Goal: Communication & Community: Answer question/provide support

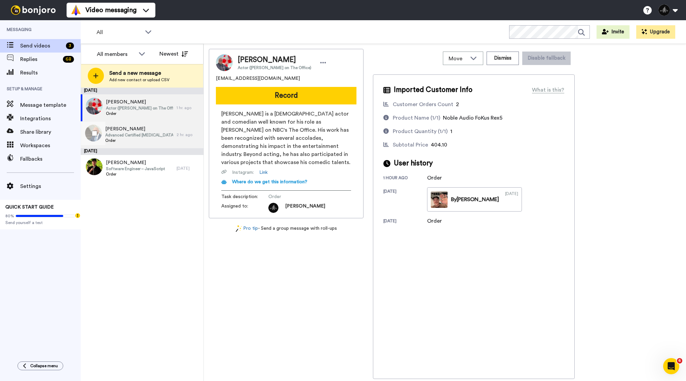
click at [151, 132] on span "[PERSON_NAME]" at bounding box center [139, 129] width 68 height 7
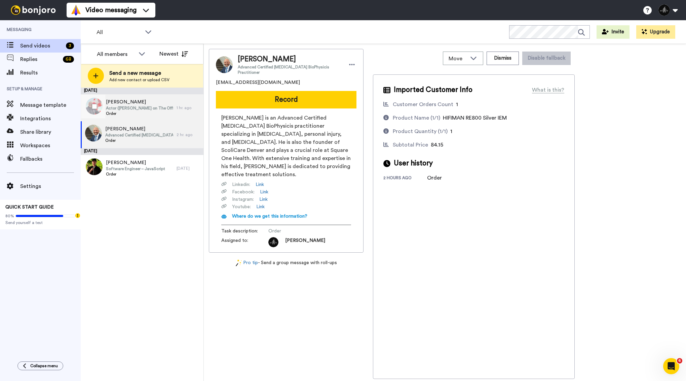
click at [173, 113] on div "Oscar Nunez Actor (Oscar Martínez on The Office) Order" at bounding box center [129, 107] width 96 height 27
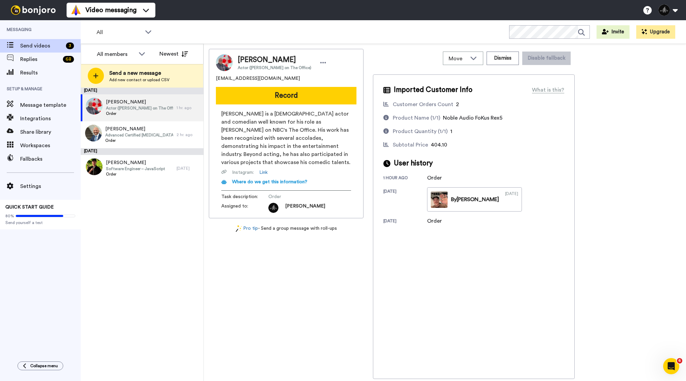
click at [254, 62] on span "Oscar Nunez" at bounding box center [275, 60] width 74 height 10
click at [500, 118] on span "Noble Audio FoKus Rex5" at bounding box center [473, 117] width 60 height 5
click at [167, 144] on div "Christopher Gubbels Advanced Certified Chiropractic BioPhysicis Practitioner Or…" at bounding box center [129, 134] width 96 height 27
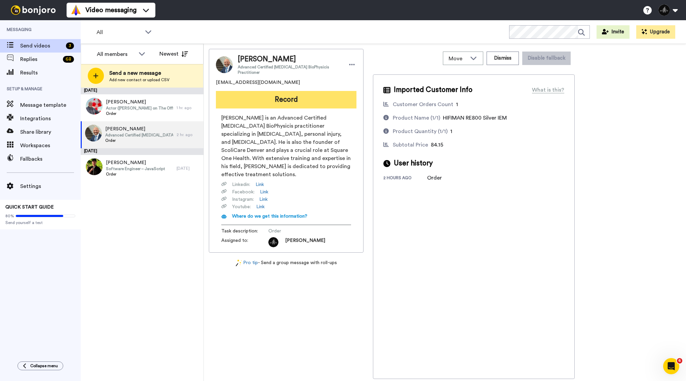
click at [282, 99] on button "Record" at bounding box center [286, 99] width 141 height 17
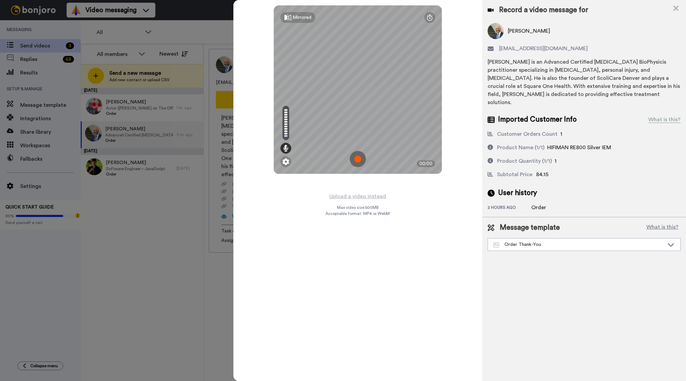
click at [358, 158] on img at bounding box center [358, 159] width 16 height 16
click at [574, 145] on span "HIFIMAN RE800 Silver IEM" at bounding box center [580, 147] width 64 height 5
drag, startPoint x: 617, startPoint y: 138, endPoint x: 569, endPoint y: 139, distance: 47.8
click at [569, 143] on div "Product Name (1/1) HIFIMAN RE800 Silver IEM" at bounding box center [584, 147] width 193 height 8
click at [565, 143] on div "HIFIMAN RE800 Silver IEM" at bounding box center [580, 147] width 64 height 8
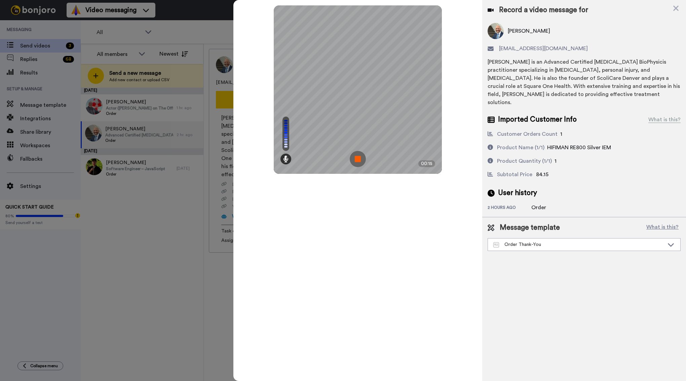
click at [611, 145] on span "HIFIMAN RE800 Silver IEM" at bounding box center [580, 147] width 64 height 5
click at [459, 95] on div "Mirrored Redo 00:18" at bounding box center [358, 190] width 249 height 381
drag, startPoint x: 554, startPoint y: 138, endPoint x: 603, endPoint y: 137, distance: 49.2
click at [603, 145] on span "HIFIMAN RE800 Silver IEM" at bounding box center [580, 147] width 64 height 5
click at [619, 143] on div "Product Name (1/1) HIFIMAN RE800 Silver IEM" at bounding box center [584, 147] width 193 height 8
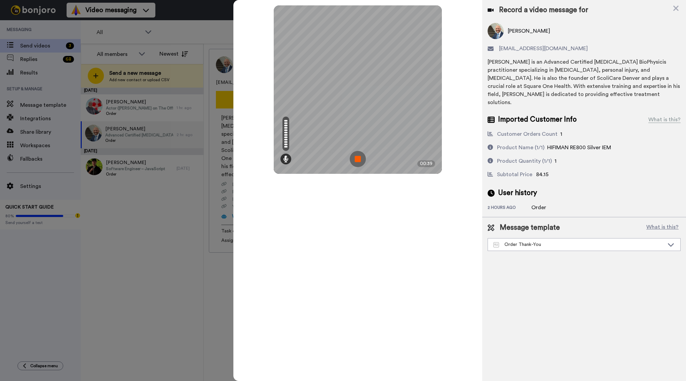
click at [360, 156] on img at bounding box center [358, 159] width 16 height 16
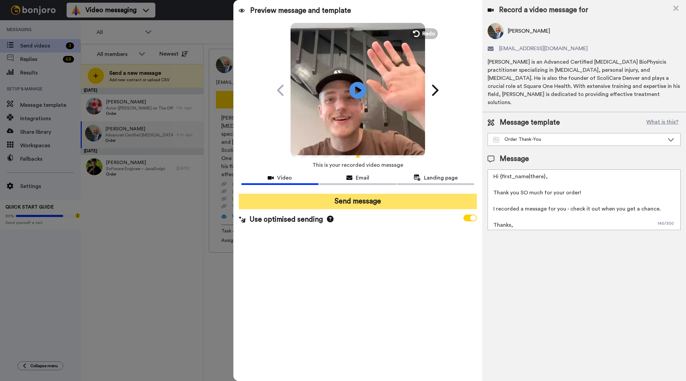
click at [362, 198] on button "Send message" at bounding box center [358, 200] width 239 height 15
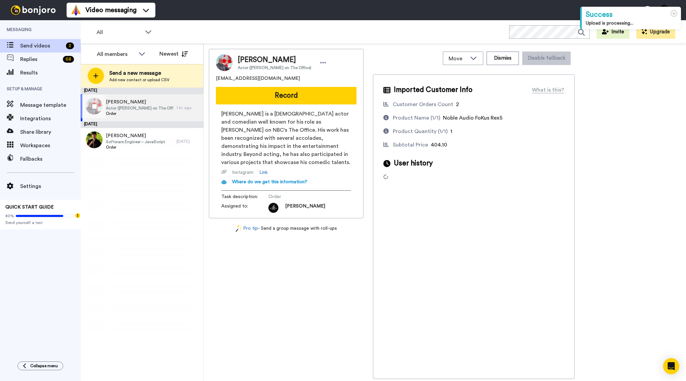
click at [152, 109] on span "Actor (Oscar Martínez on The Office)" at bounding box center [139, 107] width 67 height 5
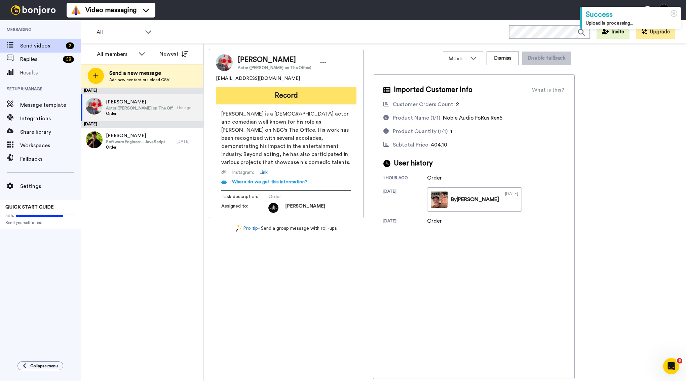
click at [261, 93] on button "Record" at bounding box center [286, 95] width 141 height 17
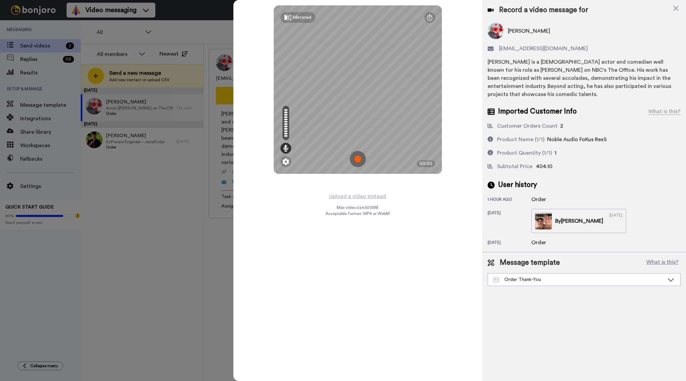
click at [356, 156] on img at bounding box center [358, 159] width 16 height 16
click at [357, 161] on img at bounding box center [358, 159] width 16 height 16
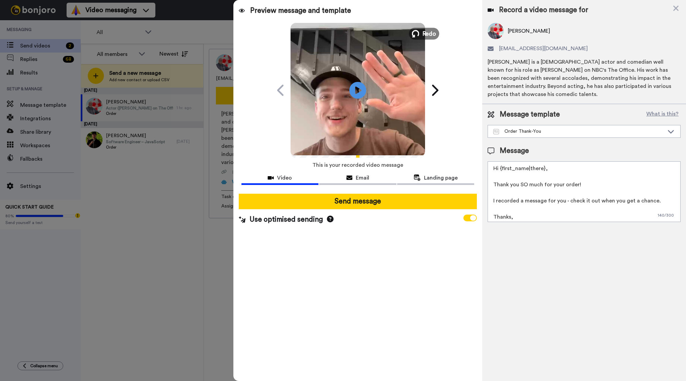
click at [427, 30] on span "Redo" at bounding box center [429, 33] width 14 height 9
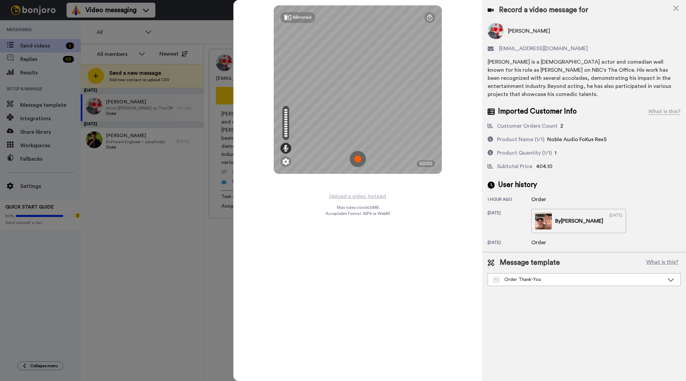
click at [358, 158] on img at bounding box center [358, 159] width 16 height 16
click at [443, 229] on div "Mirrored Redo 00:15" at bounding box center [358, 190] width 249 height 381
click at [419, 207] on div "Mirrored Redo 00:23" at bounding box center [358, 190] width 249 height 381
click at [463, 112] on div "Mirrored Redo 00:37" at bounding box center [358, 190] width 249 height 381
click at [453, 56] on div "Mirrored Redo 00:39" at bounding box center [358, 190] width 249 height 381
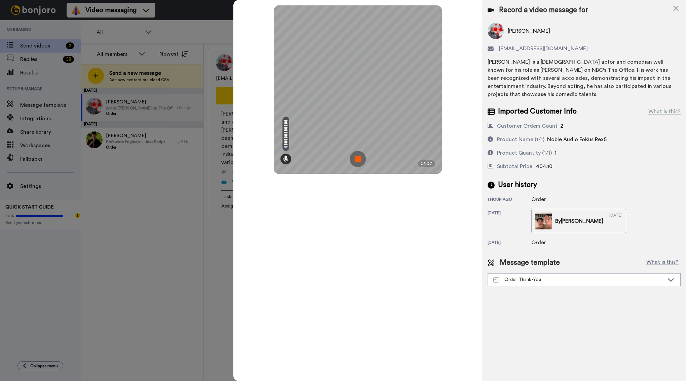
click at [361, 159] on img at bounding box center [358, 159] width 16 height 16
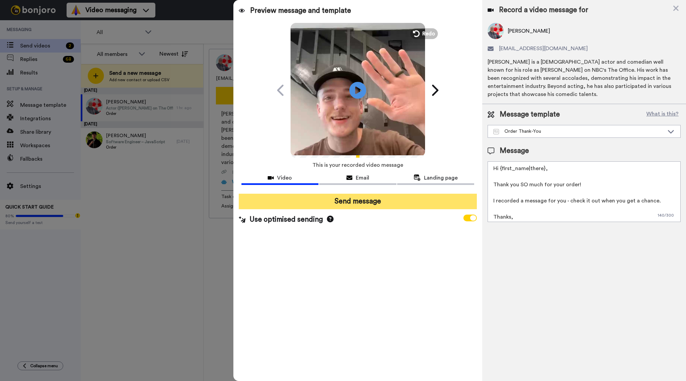
click at [352, 201] on button "Send message" at bounding box center [358, 200] width 239 height 15
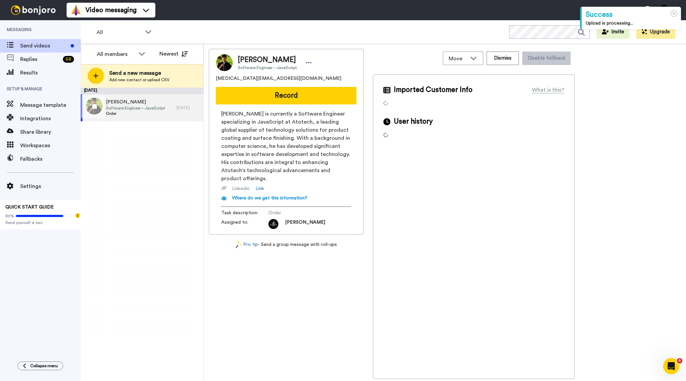
click at [150, 114] on span "Order" at bounding box center [135, 113] width 59 height 5
click at [518, 61] on button "Dismiss" at bounding box center [503, 57] width 32 height 13
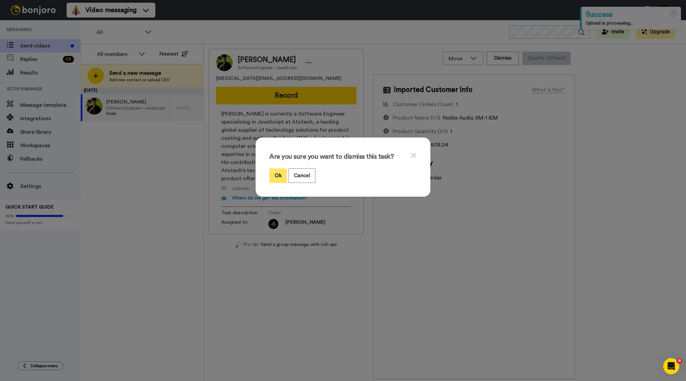
click at [281, 176] on button "Ok" at bounding box center [278, 175] width 17 height 14
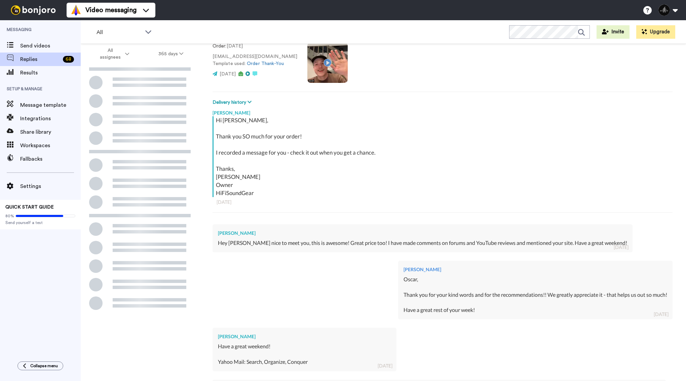
scroll to position [194, 0]
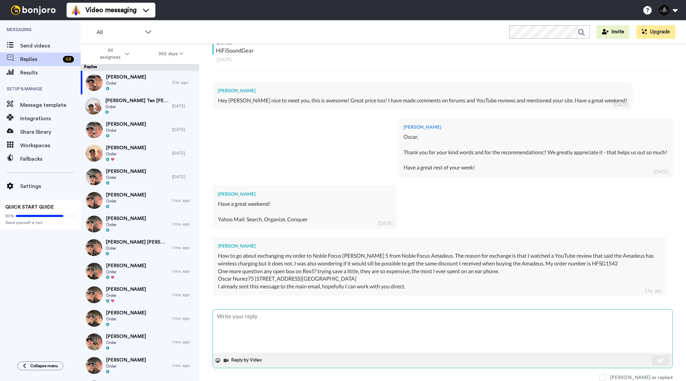
click at [336, 326] on textarea at bounding box center [443, 330] width 460 height 43
type textarea "x"
type textarea "H"
type textarea "x"
type textarea "Hi"
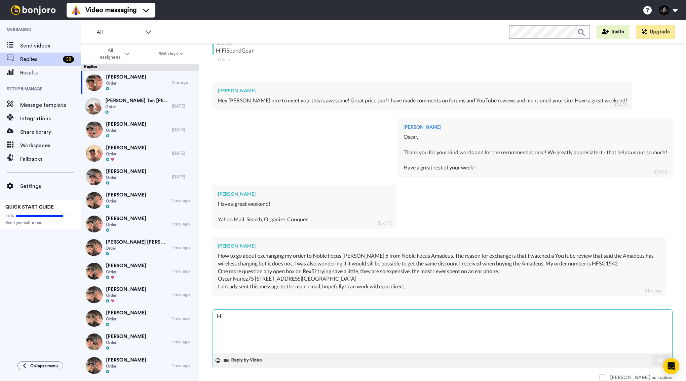
type textarea "x"
type textarea "Hi"
type textarea "x"
type textarea "Hi t"
type textarea "x"
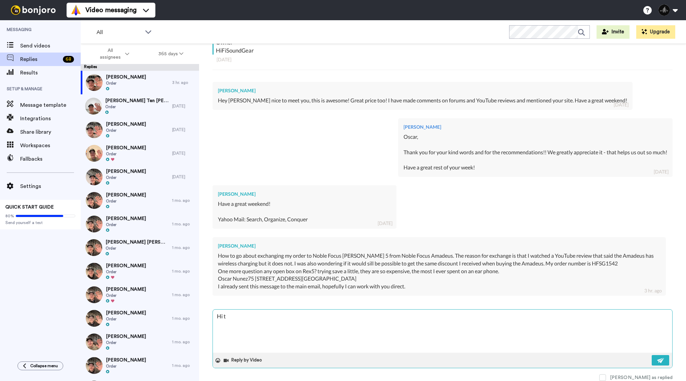
type textarea "Hi th"
type textarea "x"
type textarea "Hi the"
type textarea "x"
type textarea "Hi ther"
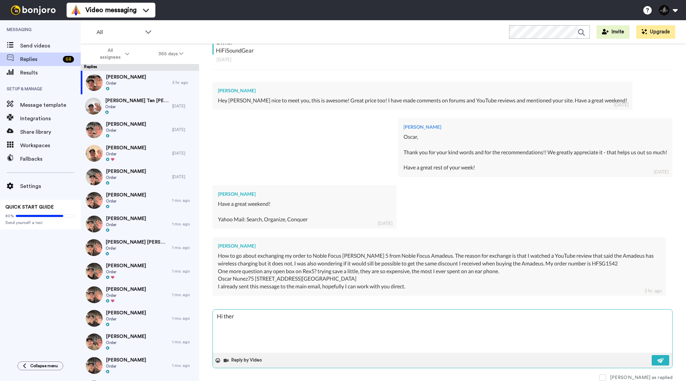
type textarea "x"
type textarea "Hi there"
type textarea "x"
type textarea "Hi there!"
type textarea "x"
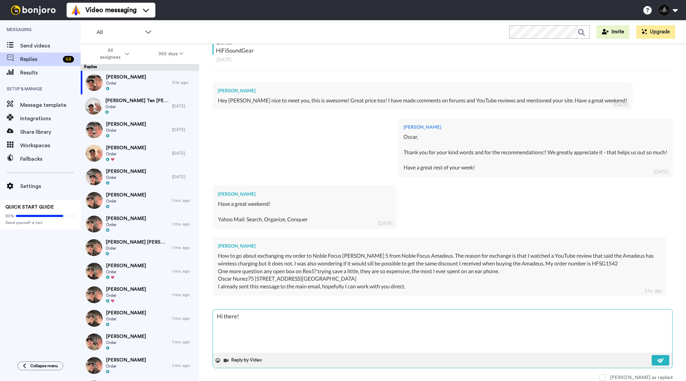
type textarea "Hi there!"
type textarea "x"
type textarea "Hi there! J"
type textarea "x"
type textarea "Hi there! Ju"
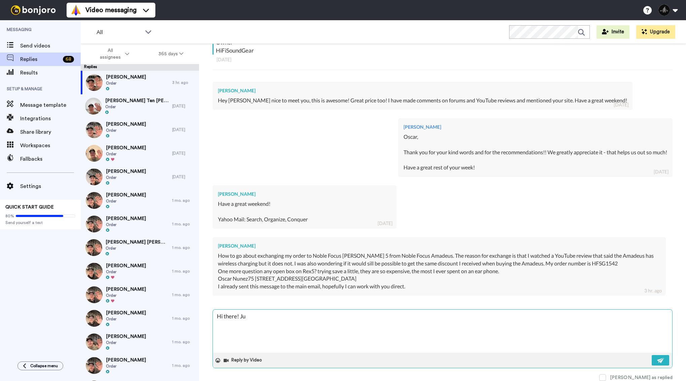
type textarea "x"
type textarea "Hi there! Jus"
type textarea "x"
type textarea "Hi there! Just"
type textarea "x"
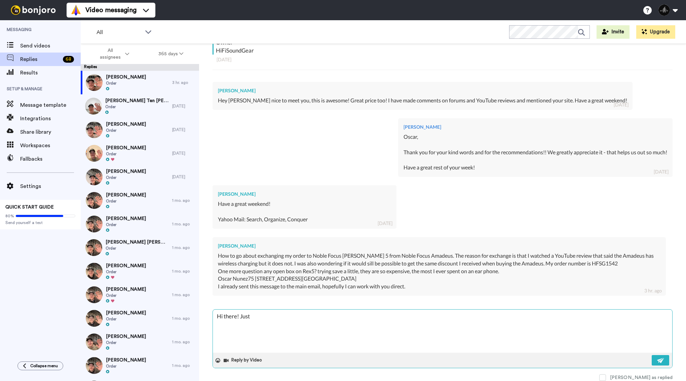
type textarea "Hi there! Just"
type textarea "x"
type textarea "Hi there! Just s"
type textarea "x"
type textarea "Hi there! Just sa"
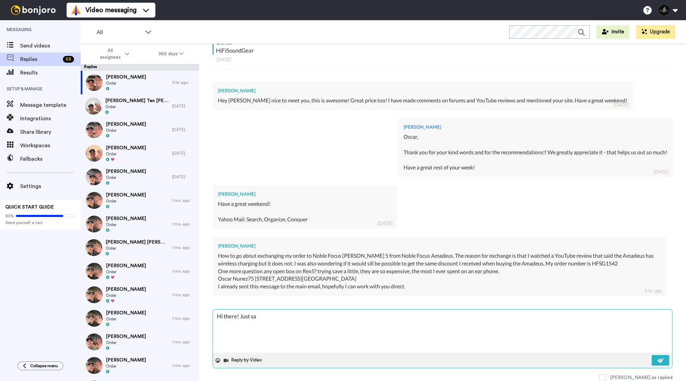
type textarea "x"
type textarea "Hi there! Just saw"
type textarea "x"
type textarea "Hi there! Just saw"
type textarea "x"
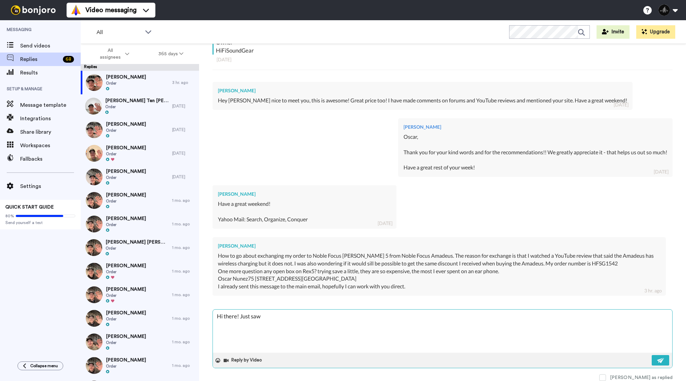
type textarea "Hi there! Just saw t"
type textarea "x"
type textarea "Hi there! Just saw th"
type textarea "x"
type textarea "Hi there! Just saw thi"
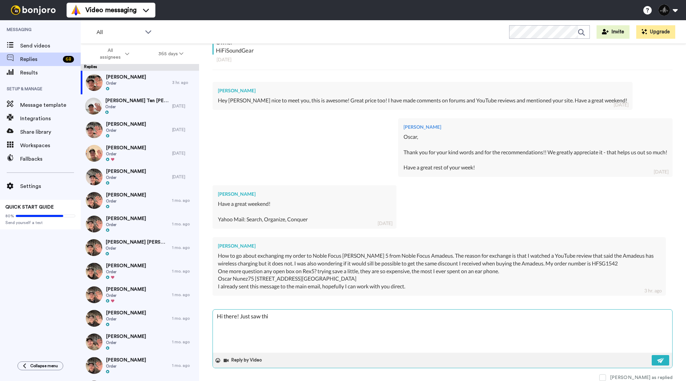
type textarea "x"
type textarea "Hi there! Just saw this"
type textarea "x"
type textarea "Hi there! Just saw this"
type textarea "x"
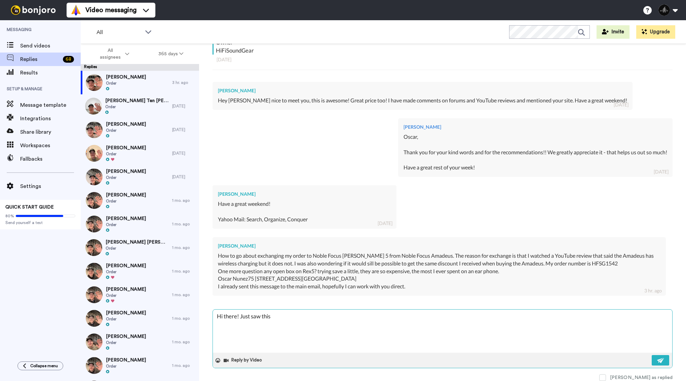
type textarea "Hi there! Just saw this m"
type textarea "x"
type textarea "Hi there! Just saw this me"
type textarea "x"
type textarea "Hi there! Just saw this mes"
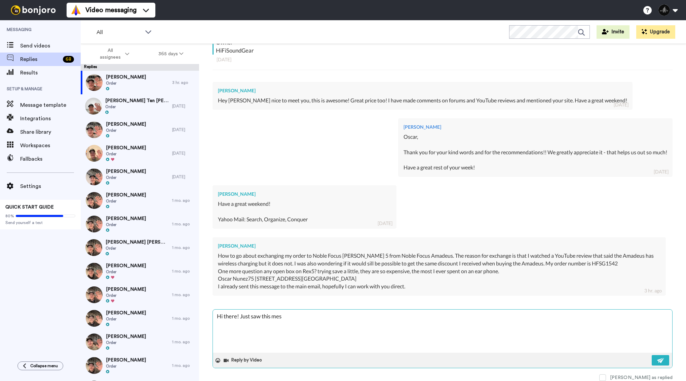
type textarea "x"
type textarea "Hi there! Just saw this mess"
type textarea "x"
type textarea "Hi there! Just saw this messa"
type textarea "x"
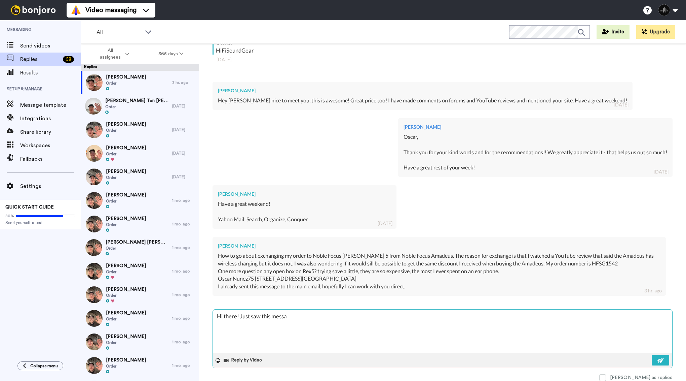
type textarea "Hi there! Just saw this messag"
type textarea "x"
type textarea "Hi there! Just saw this message"
type textarea "x"
type textarea "Hi there! Just saw this message."
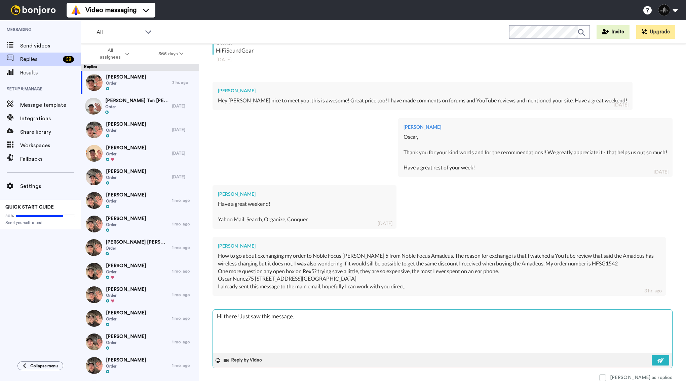
type textarea "x"
type textarea "Hi there! Just saw this message."
type textarea "x"
type textarea "Hi there! Just saw this message. L"
type textarea "x"
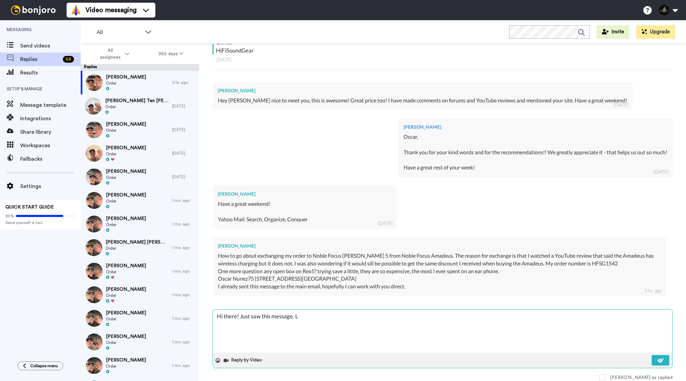
type textarea "Hi there! Just saw this message. Lo"
type textarea "x"
type textarea "Hi there! Just saw this message. Loo"
type textarea "x"
type textarea "Hi there! Just saw this message. Look"
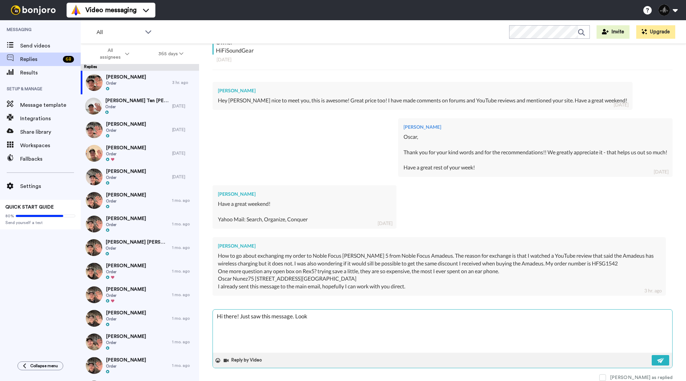
type textarea "x"
type textarea "Hi there! Just saw this message. Looks"
type textarea "x"
type textarea "Hi there! Just saw this message. Looks"
type textarea "x"
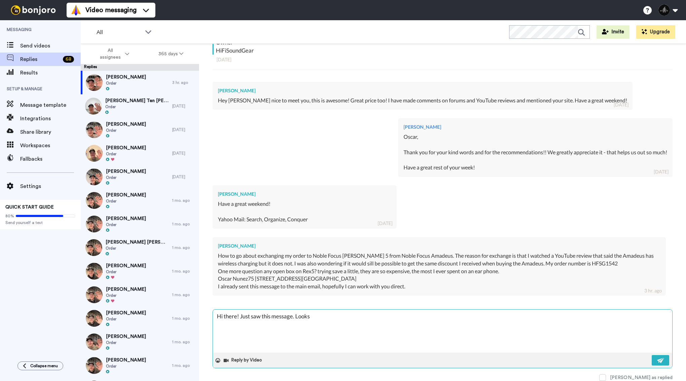
type textarea "Hi there! Just saw this message. Looks l"
type textarea "x"
type textarea "Hi there! Just saw this message. Looks li"
type textarea "x"
type textarea "Hi there! Just saw this message. Looks like"
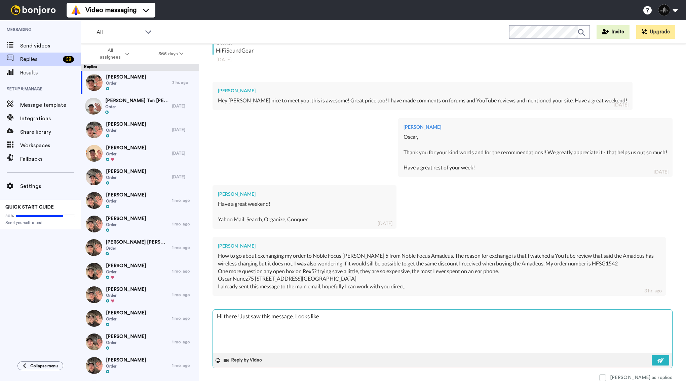
type textarea "x"
type textarea "Hi there! Just saw this message. Looks like"
type textarea "x"
type textarea "Hi there! Just saw this message. Looks like w"
type textarea "x"
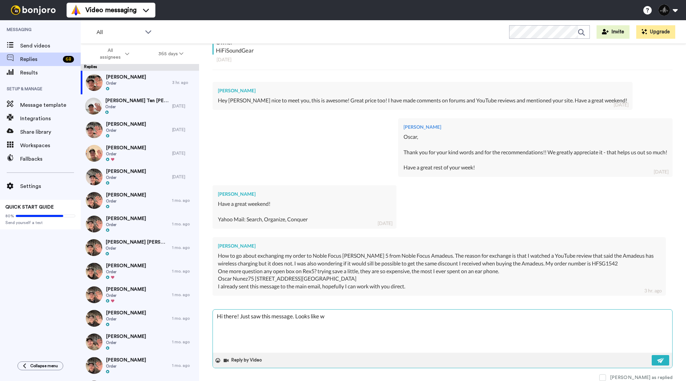
type textarea "Hi there! Just saw this message. Looks like we"
type textarea "x"
type textarea "Hi there! Just saw this message. Looks like we"
type textarea "x"
type textarea "Hi there! Just saw this message. Looks like we g"
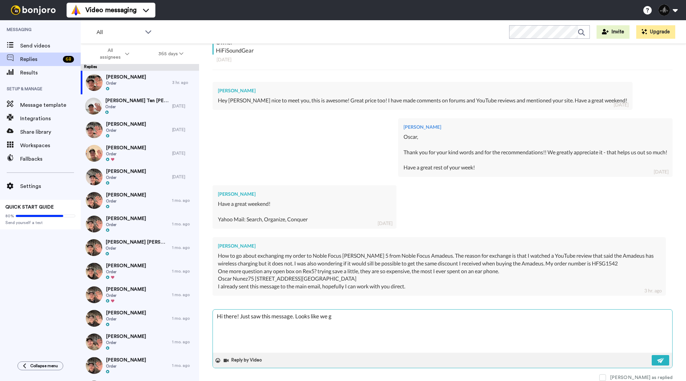
type textarea "x"
type textarea "Hi there! Just saw this message. Looks like we go"
type textarea "x"
type textarea "Hi there! Just saw this message. Looks like we got"
type textarea "x"
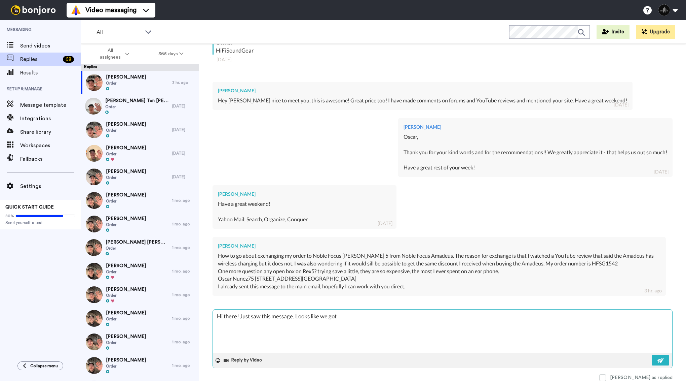
type textarea "Hi there! Just saw this message. Looks like we got"
type textarea "x"
type textarea "Hi there! Just saw this message. Looks like we got y"
type textarea "x"
type textarea "Hi there! Just saw this message. Looks like we got yo"
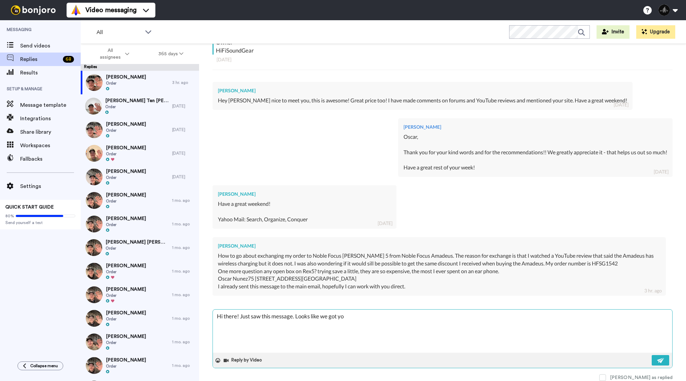
type textarea "x"
type textarea "Hi there! Just saw this message. Looks like we got you"
type textarea "x"
type textarea "Hi there! Just saw this message. Looks like we got you"
type textarea "x"
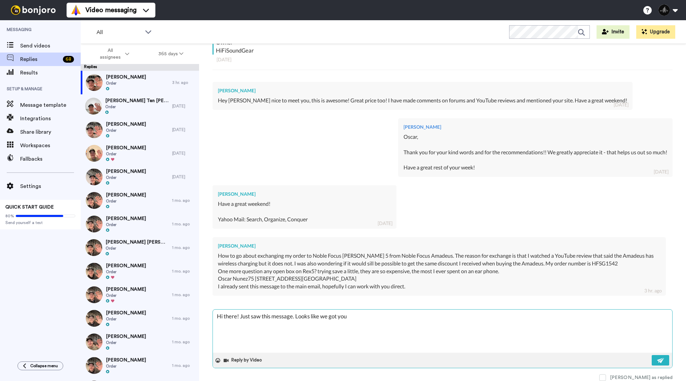
type textarea "Hi there! Just saw this message. Looks like we got you t"
type textarea "x"
type textarea "Hi there! Just saw this message. Looks like we got you ta"
type textarea "x"
type textarea "Hi there! Just saw this message. Looks like we got you tak"
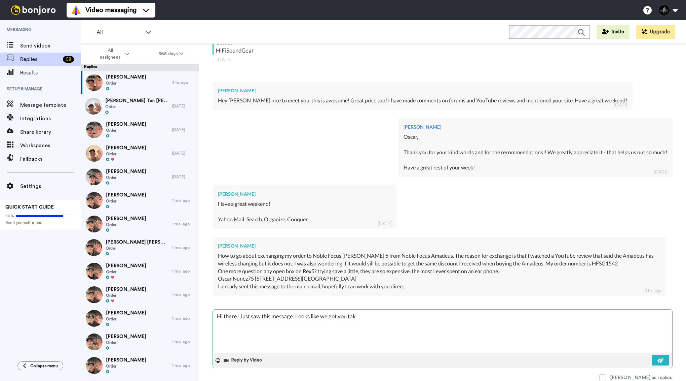
type textarea "x"
type textarea "Hi there! Just saw this message. Looks like we got you take"
type textarea "x"
type textarea "Hi there! Just saw this message. Looks like we got you taken"
type textarea "x"
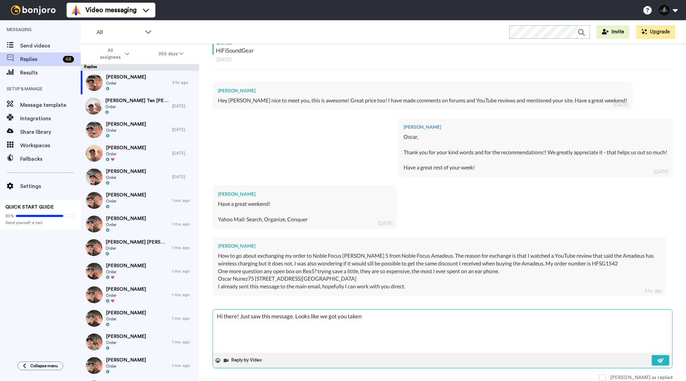
type textarea "Hi there! Just saw this message. Looks like we got you taken"
type textarea "x"
type textarea "Hi there! Just saw this message. Looks like we got you taken ca"
type textarea "x"
type textarea "Hi there! Just saw this message. Looks like we got you taken car"
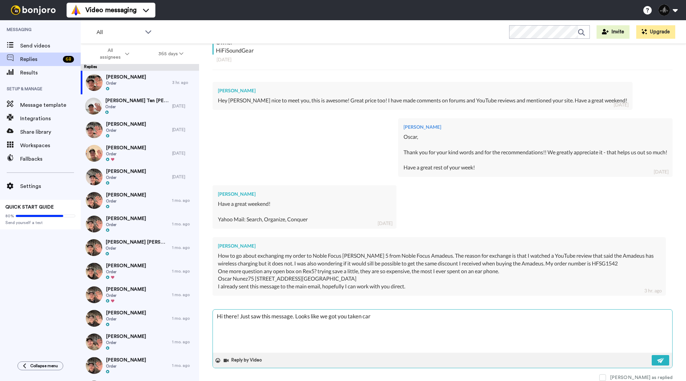
type textarea "x"
type textarea "Hi there! Just saw this message. Looks like we got you taken care"
type textarea "x"
type textarea "Hi there! Just saw this message. Looks like we got you taken care of"
type textarea "x"
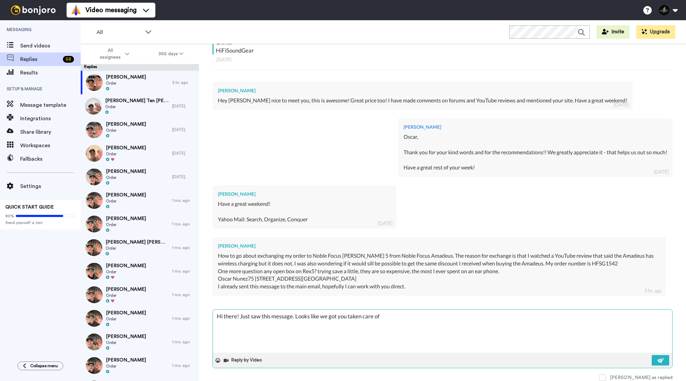
type textarea "Hi there! Just saw this message. Looks like we got you taken care of"
type textarea "x"
type textarea "Hi there! Just saw this message. Looks like we got you taken care of -"
type textarea "x"
type textarea "Hi there! Just saw this message. Looks like we got you taken care of -"
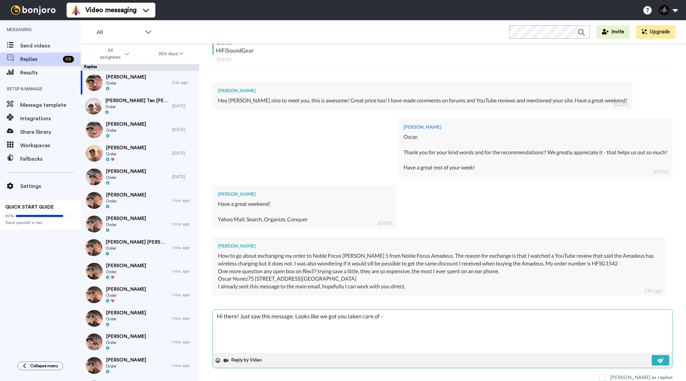
type textarea "x"
type textarea "Hi there! Just saw this message. Looks like we got you taken care of - b"
type textarea "x"
type textarea "Hi there! Just saw this message. Looks like we got you taken care of - bu"
type textarea "x"
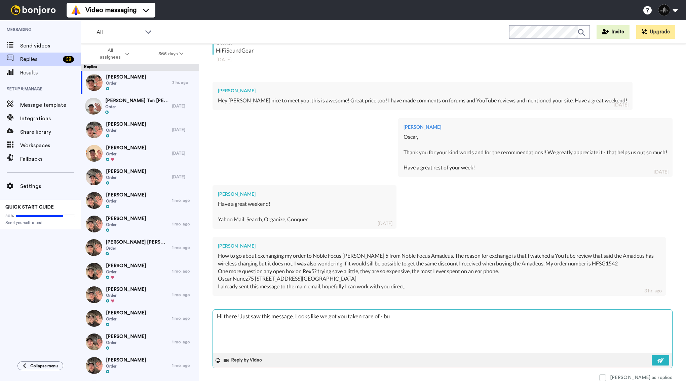
type textarea "Hi there! Just saw this message. Looks like we got you taken care of - but"
type textarea "x"
type textarea "Hi there! Just saw this message. Looks like we got you taken care of - but"
type textarea "x"
type textarea "Hi there! Just saw this message. Looks like we got you taken care of - but p"
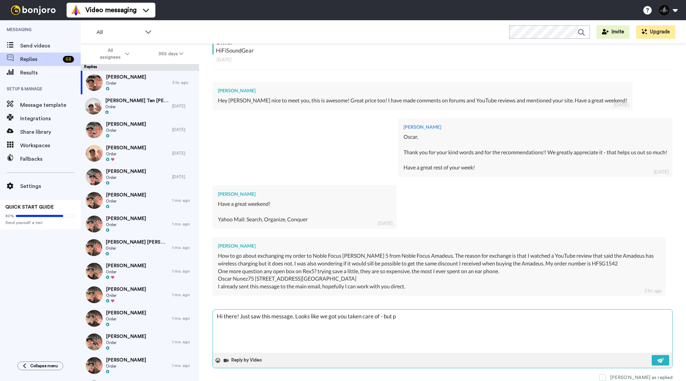
type textarea "x"
type textarea "Hi there! Just saw this message. Looks like we got you taken care of - but pl"
type textarea "x"
type textarea "Hi there! Just saw this message. Looks like we got you taken care of - but plea"
type textarea "x"
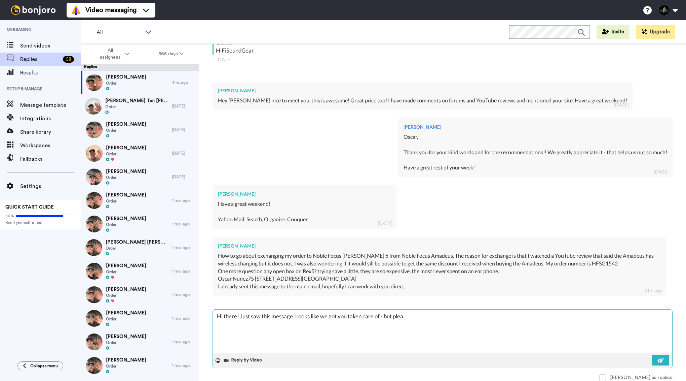
type textarea "Hi there! Just saw this message. Looks like we got you taken care of - but pleas"
type textarea "x"
type textarea "Hi there! Just saw this message. Looks like we got you taken care of - but plea…"
type textarea "x"
type textarea "Hi there! Just saw this message. Looks like we got you taken care of - but plea…"
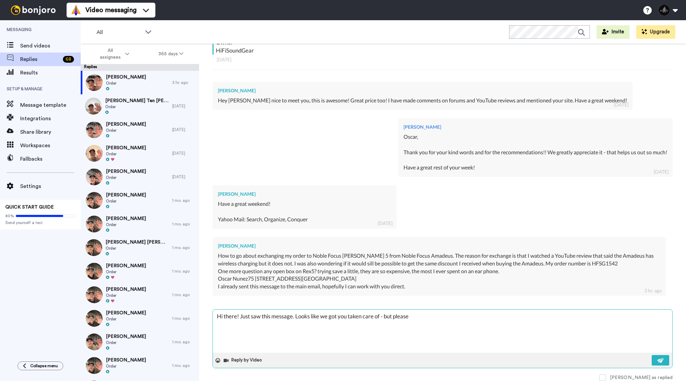
type textarea "x"
type textarea "Hi there! Just saw this message. Looks like we got you taken care of - but plea…"
type textarea "x"
type textarea "Hi there! Just saw this message. Looks like we got you taken care of - but plea…"
type textarea "x"
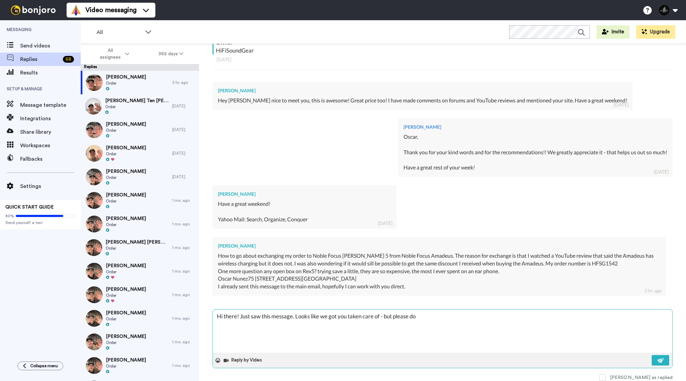
type textarea "Hi there! Just saw this message. Looks like we got you taken care of - but plea…"
type textarea "x"
type textarea "Hi there! Just saw this message. Looks like we got you taken care of - but plea…"
type textarea "x"
type textarea "Hi there! Just saw this message. Looks like we got you taken care of - but plea…"
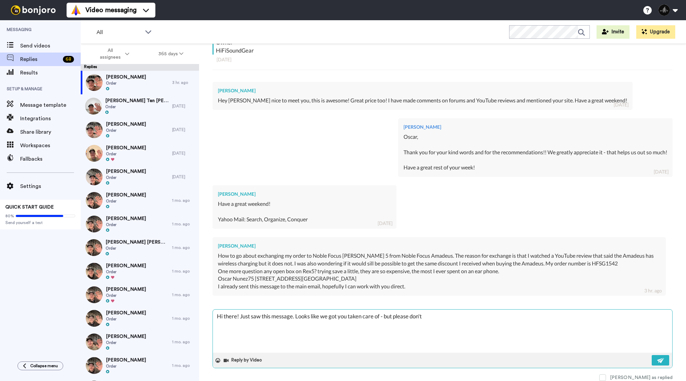
type textarea "x"
type textarea "Hi there! Just saw this message. Looks like we got you taken care of - but plea…"
type textarea "x"
type textarea "Hi there! Just saw this message. Looks like we got you taken care of - but plea…"
type textarea "x"
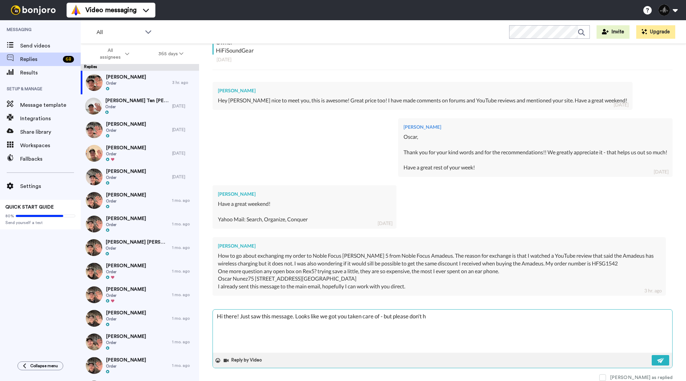
type textarea "Hi there! Just saw this message. Looks like we got you taken care of - but plea…"
type textarea "x"
type textarea "Hi there! Just saw this message. Looks like we got you taken care of - but plea…"
type textarea "x"
type textarea "Hi there! Just saw this message. Looks like we got you taken care of - but plea…"
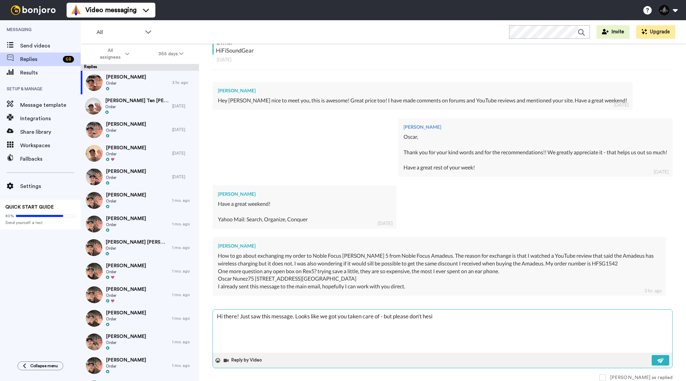
type textarea "x"
type textarea "Hi there! Just saw this message. Looks like we got you taken care of - but plea…"
type textarea "x"
type textarea "Hi there! Just saw this message. Looks like we got you taken care of - but plea…"
type textarea "x"
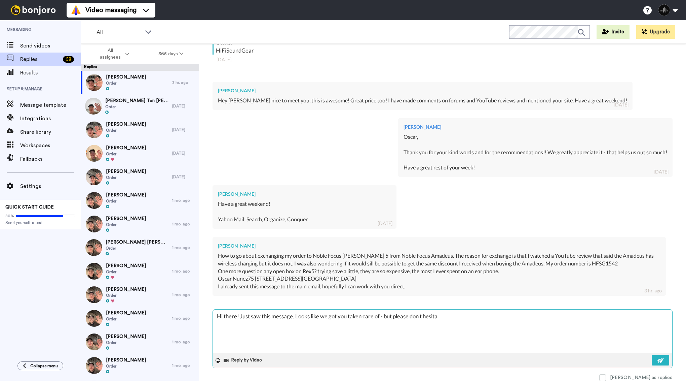
type textarea "Hi there! Just saw this message. Looks like we got you taken care of - but plea…"
type textarea "x"
type textarea "Hi there! Just saw this message. Looks like we got you taken care of - but plea…"
type textarea "x"
type textarea "Hi there! Just saw this message. Looks like we got you taken care of - but plea…"
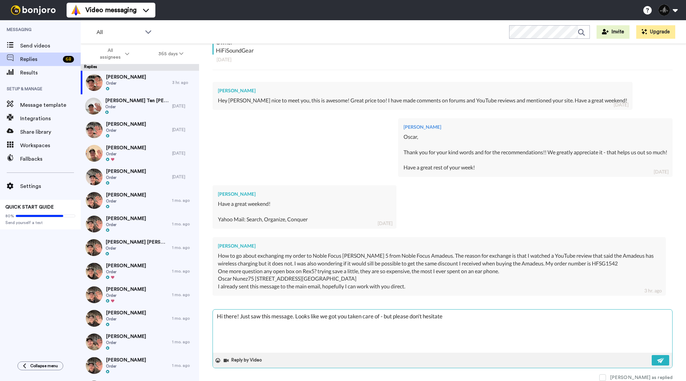
type textarea "x"
type textarea "Hi there! Just saw this message. Looks like we got you taken care of - but plea…"
type textarea "x"
type textarea "Hi there! Just saw this message. Looks like we got you taken care of - but plea…"
type textarea "x"
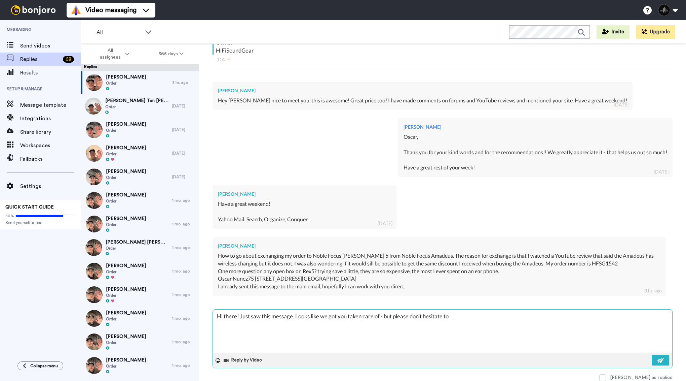
type textarea "Hi there! Just saw this message. Looks like we got you taken care of - but plea…"
type textarea "x"
type textarea "Hi there! Just saw this message. Looks like we got you taken care of - but plea…"
type textarea "x"
type textarea "Hi there! Just saw this message. Looks like we got you taken care of - but plea…"
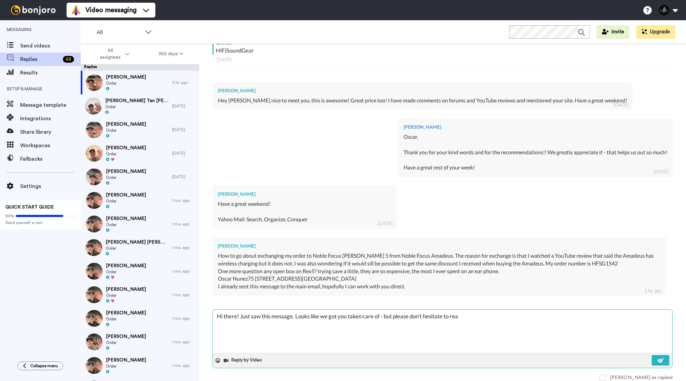
type textarea "x"
type textarea "Hi there! Just saw this message. Looks like we got you taken care of - but plea…"
type textarea "x"
type textarea "Hi there! Just saw this message. Looks like we got you taken care of - but plea…"
type textarea "x"
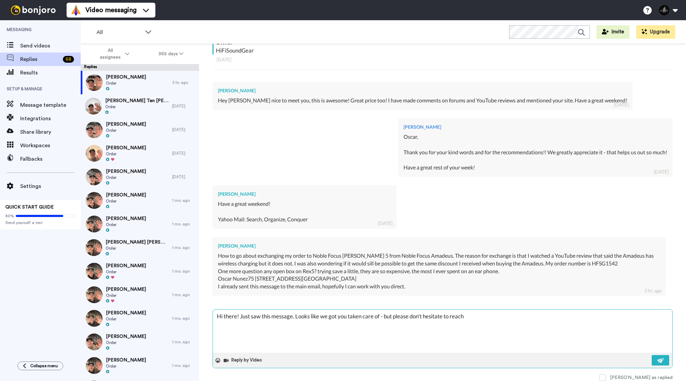
type textarea "Hi there! Just saw this message. Looks like we got you taken care of - but plea…"
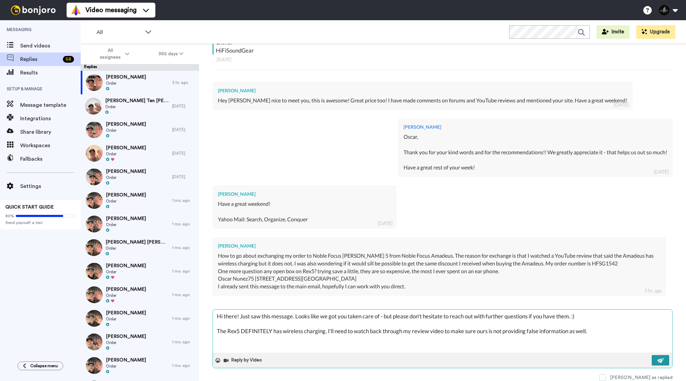
click at [662, 361] on img at bounding box center [661, 359] width 7 height 5
